Goal: Information Seeking & Learning: Learn about a topic

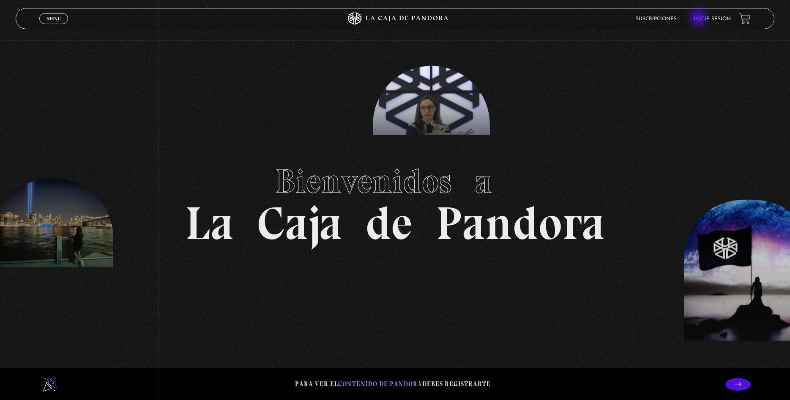
click at [699, 19] on link "Inicie sesión" at bounding box center [712, 18] width 37 height 5
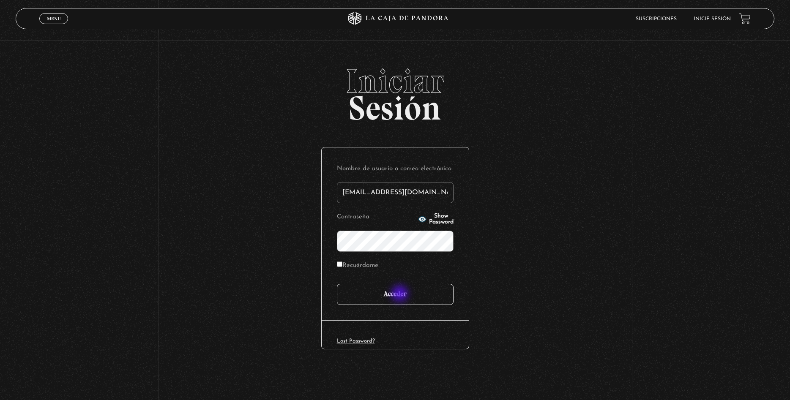
type input "[EMAIL_ADDRESS][DOMAIN_NAME]"
click at [401, 295] on input "Acceder" at bounding box center [395, 294] width 117 height 21
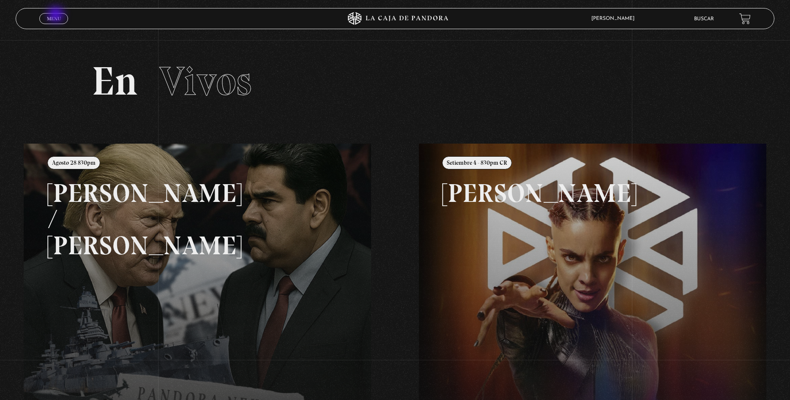
click at [57, 15] on link "Menu Cerrar" at bounding box center [53, 18] width 29 height 11
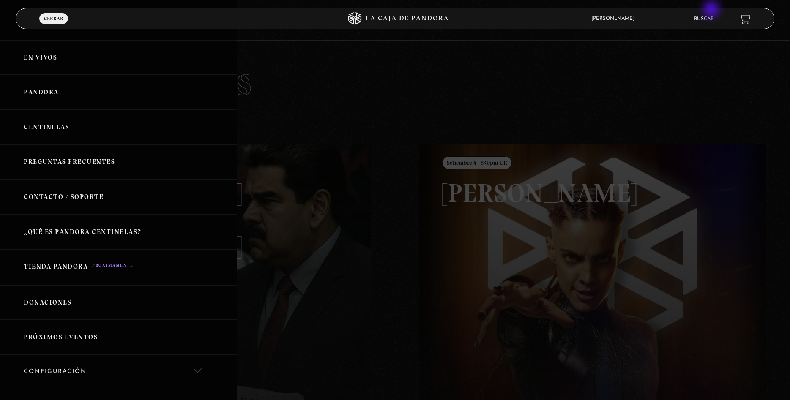
click at [707, 14] on li "Buscar" at bounding box center [704, 18] width 20 height 13
click at [705, 19] on link "Buscar" at bounding box center [704, 18] width 20 height 5
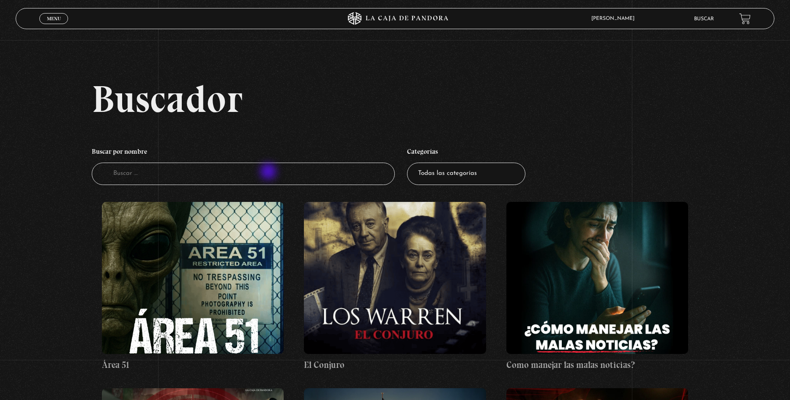
click at [269, 172] on input "Buscador" at bounding box center [244, 174] width 304 height 22
type input "the wh"
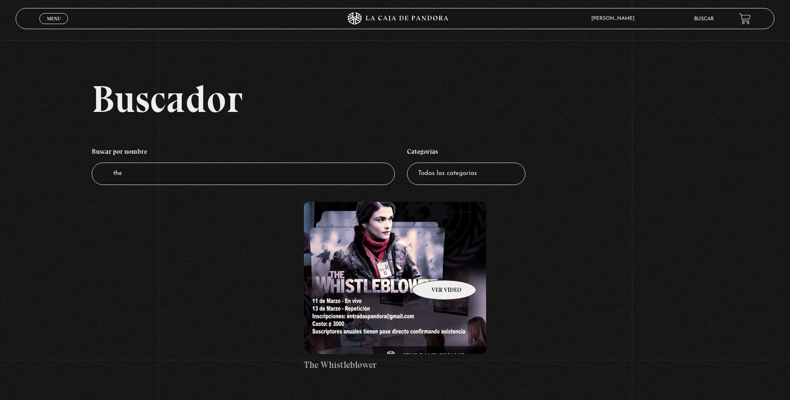
click at [433, 268] on figure at bounding box center [395, 278] width 182 height 152
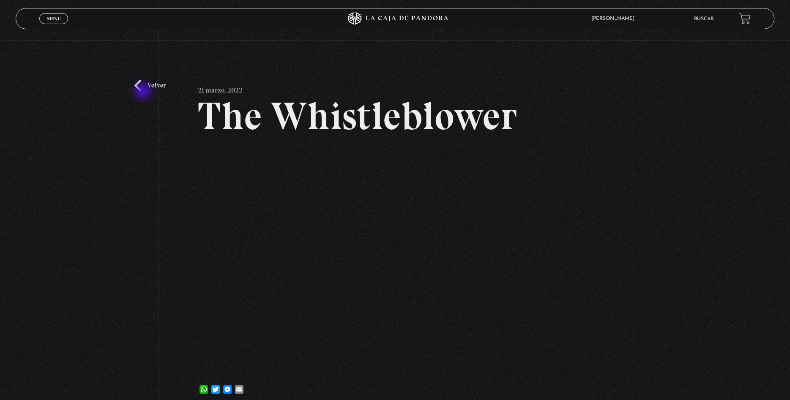
click at [144, 92] on div "Volver 21 marzo, 2022 The Whistleblower WhatsApp Twitter Messenger Email" at bounding box center [395, 224] width 790 height 369
click at [137, 83] on link "Volver" at bounding box center [149, 85] width 31 height 11
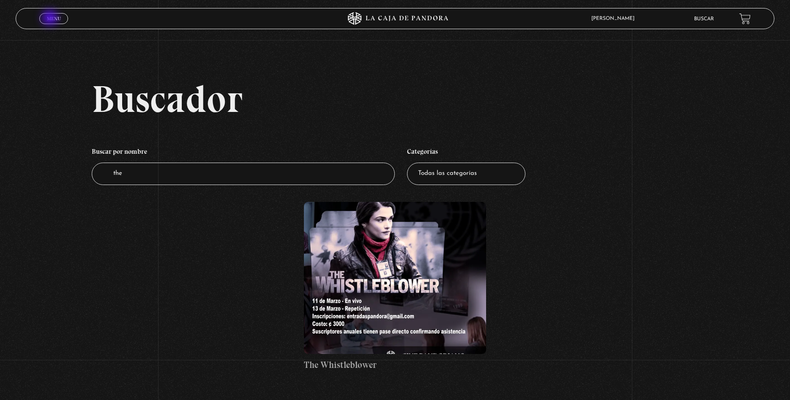
click at [51, 19] on span "Menu" at bounding box center [54, 18] width 14 height 5
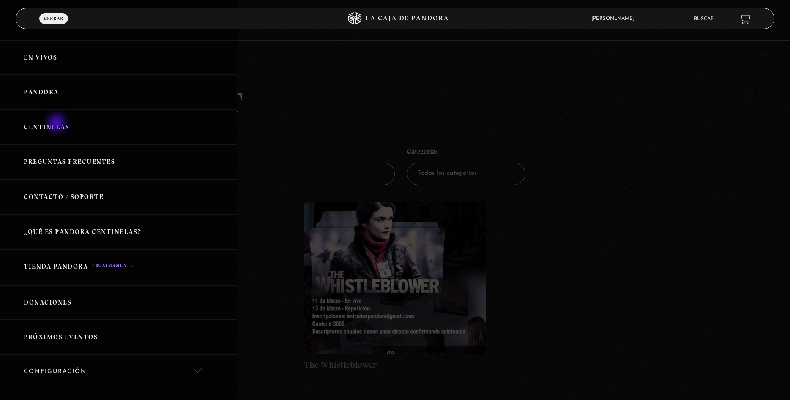
click at [58, 124] on link "Centinelas" at bounding box center [118, 127] width 237 height 35
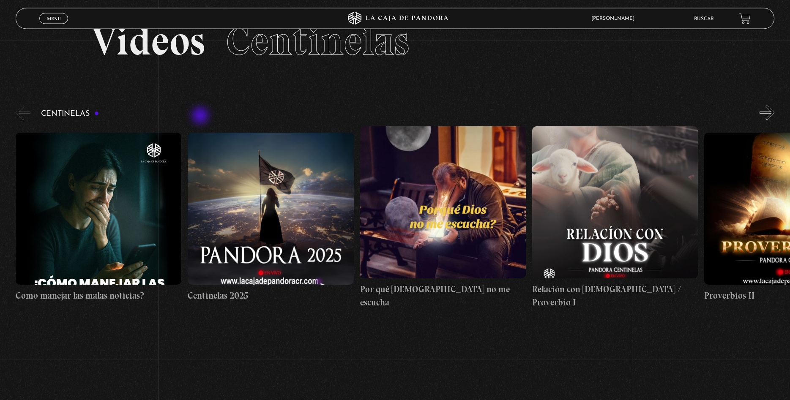
scroll to position [86, 0]
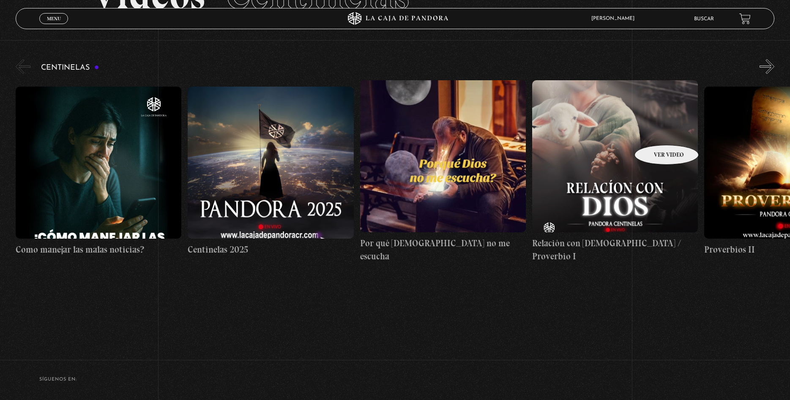
click at [655, 132] on figure at bounding box center [615, 156] width 166 height 152
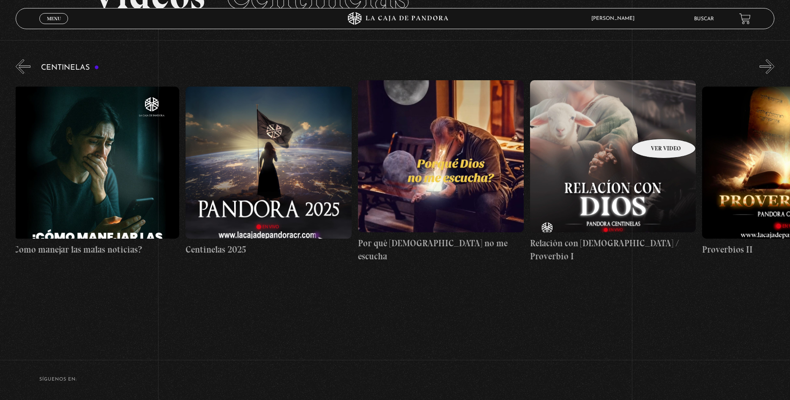
click at [653, 126] on figure at bounding box center [613, 156] width 166 height 152
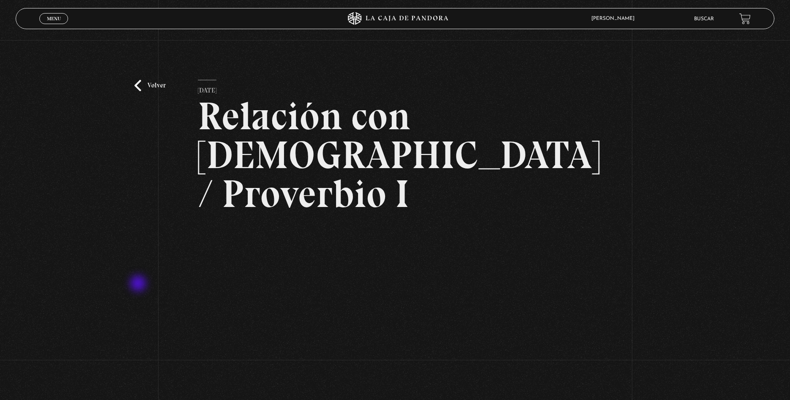
click at [139, 285] on div "Volver [DATE] Relación con [DEMOGRAPHIC_DATA] / Proverbio I WhatsApp Twitter Me…" at bounding box center [395, 263] width 790 height 447
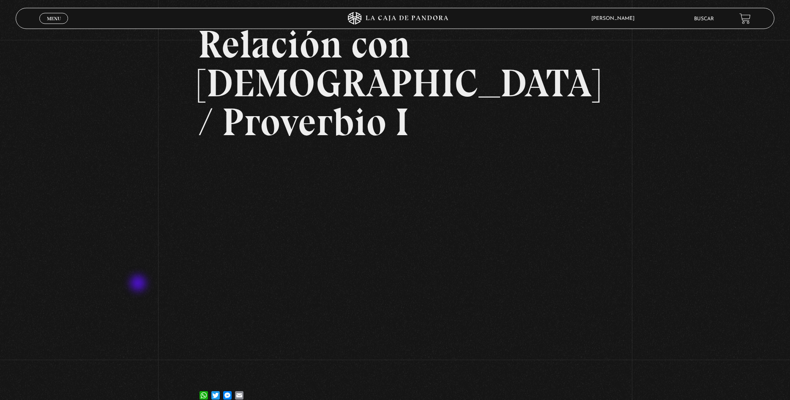
scroll to position [86, 0]
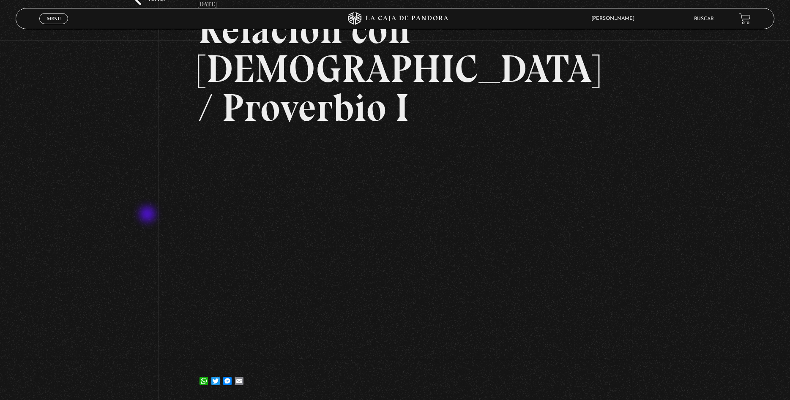
click at [148, 215] on div "Volver [DATE] Relación con [DEMOGRAPHIC_DATA] / Proverbio I WhatsApp Twitter Me…" at bounding box center [395, 177] width 790 height 447
